Goal: Check status: Check status

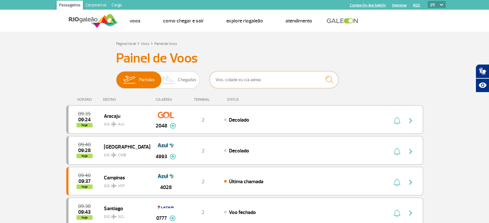
click at [252, 79] on input "text" at bounding box center [273, 79] width 129 height 17
click at [190, 77] on span "Chegadas" at bounding box center [187, 80] width 19 height 17
click at [116, 77] on input "Partidas Chegadas" at bounding box center [116, 77] width 0 height 0
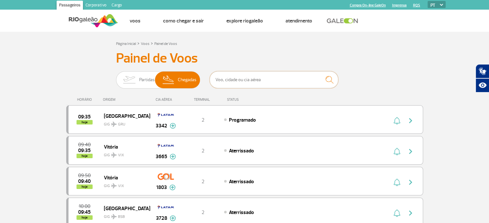
click at [235, 82] on input "text" at bounding box center [273, 79] width 129 height 17
paste input "Gol G3 1934"
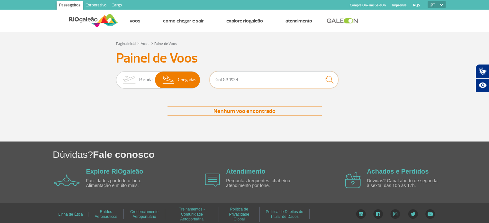
drag, startPoint x: 222, startPoint y: 80, endPoint x: 200, endPoint y: 78, distance: 21.6
click at [200, 78] on div "Partidas Chegadas Gol G3 1934" at bounding box center [244, 80] width 257 height 19
click at [221, 80] on input "G3 1934" at bounding box center [273, 79] width 129 height 17
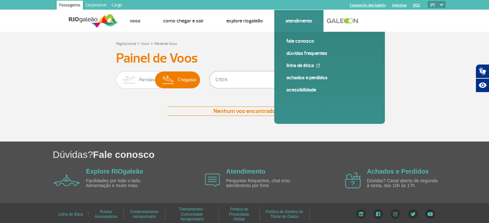
type input "1934"
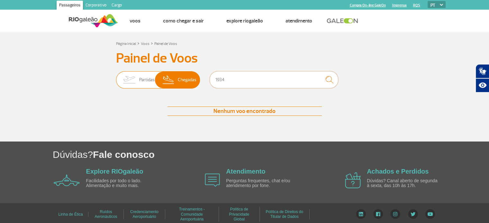
drag, startPoint x: 226, startPoint y: 79, endPoint x: 199, endPoint y: 77, distance: 27.1
click at [199, 77] on div "Partidas Chegadas 1934" at bounding box center [244, 80] width 257 height 19
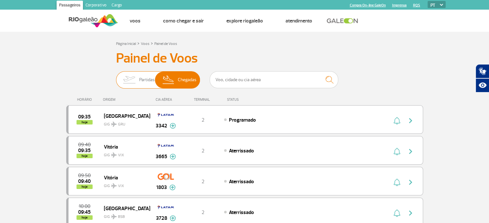
click at [139, 83] on span "Partidas" at bounding box center [146, 80] width 15 height 17
click at [116, 77] on input "Partidas Chegadas" at bounding box center [116, 77] width 0 height 0
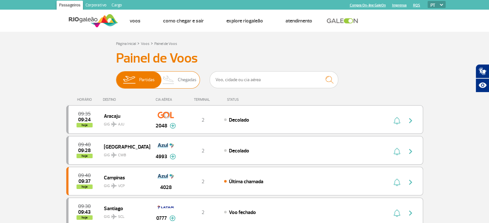
click at [184, 82] on span "Chegadas" at bounding box center [187, 80] width 19 height 17
click at [116, 77] on input "Partidas Chegadas" at bounding box center [116, 77] width 0 height 0
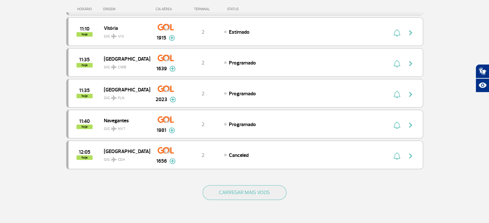
scroll to position [545, 0]
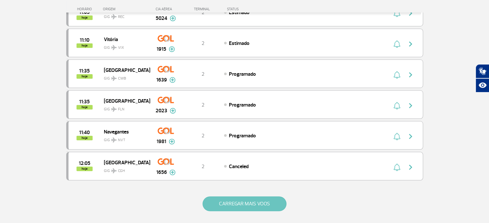
click at [263, 197] on button "CARREGAR MAIS VOOS" at bounding box center [244, 204] width 84 height 15
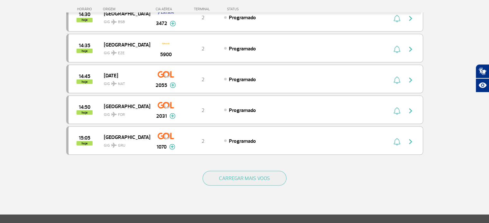
scroll to position [1253, 0]
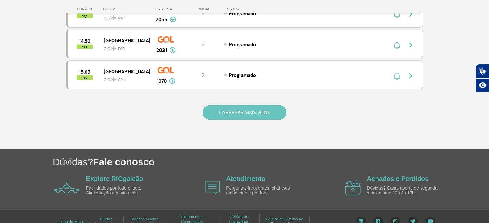
click at [282, 105] on button "CARREGAR MAIS VOOS" at bounding box center [244, 112] width 84 height 15
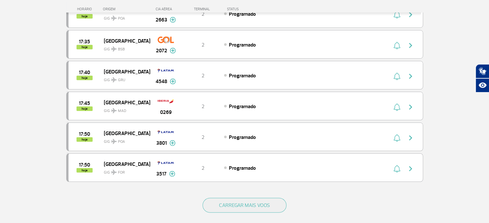
scroll to position [1832, 0]
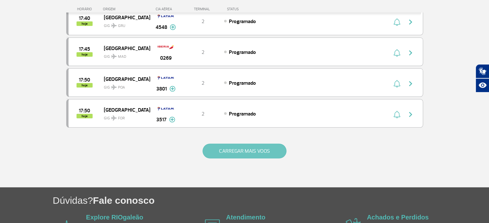
click at [248, 144] on button "CARREGAR MAIS VOOS" at bounding box center [244, 151] width 84 height 15
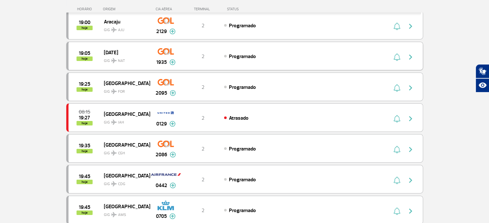
scroll to position [2121, 0]
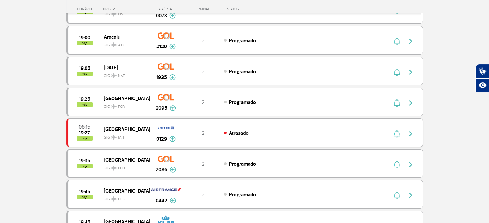
click at [263, 129] on div "Atrasado" at bounding box center [295, 132] width 142 height 7
click at [133, 125] on span "[GEOGRAPHIC_DATA]" at bounding box center [124, 129] width 41 height 8
click at [125, 125] on span "[GEOGRAPHIC_DATA]" at bounding box center [124, 129] width 41 height 8
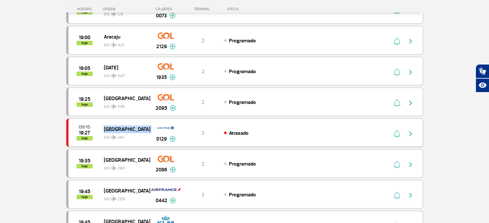
click at [125, 125] on span "[GEOGRAPHIC_DATA]" at bounding box center [124, 129] width 41 height 8
click at [129, 125] on span "[GEOGRAPHIC_DATA]" at bounding box center [124, 129] width 41 height 8
click at [288, 129] on div "Atrasado" at bounding box center [295, 132] width 142 height 7
